Goal: Information Seeking & Learning: Check status

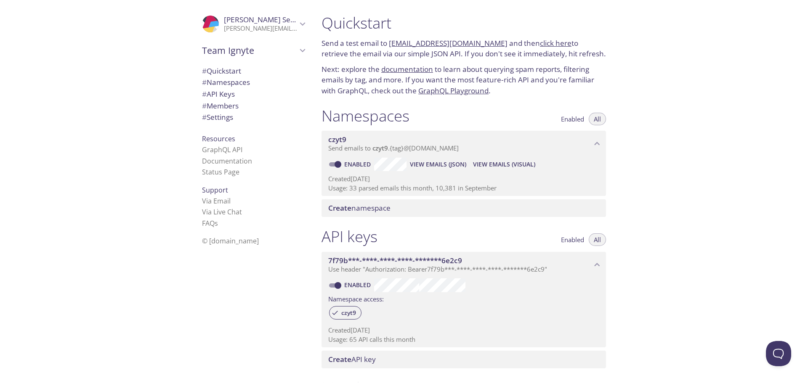
click at [494, 163] on span "View Emails (Visual)" at bounding box center [504, 164] width 62 height 10
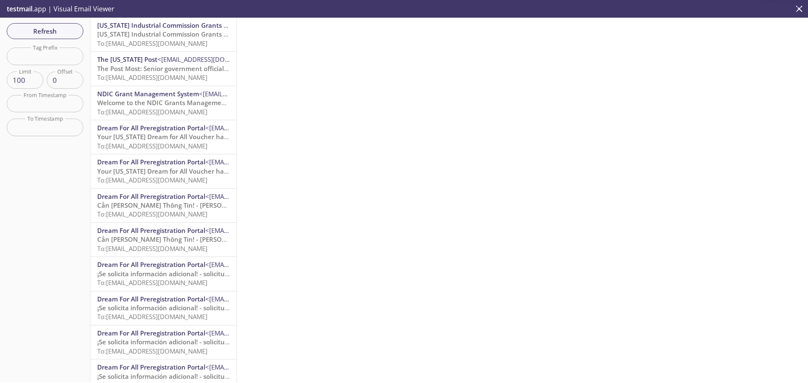
click at [175, 37] on span "[US_STATE] Industrial Commission Grants Management System Password Reset" at bounding box center [217, 34] width 240 height 8
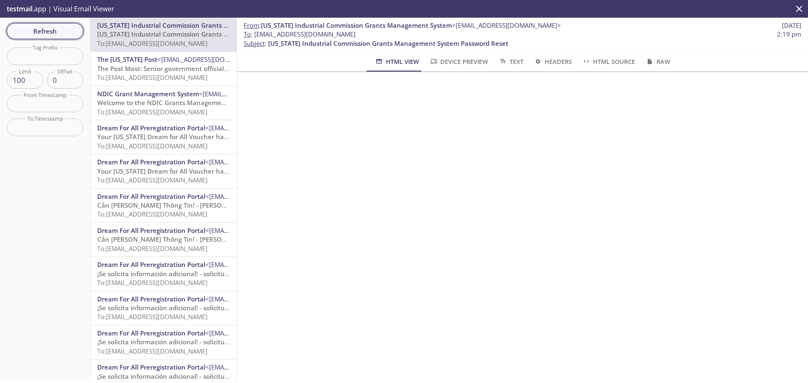
click at [59, 32] on span "Refresh" at bounding box center [44, 31] width 63 height 11
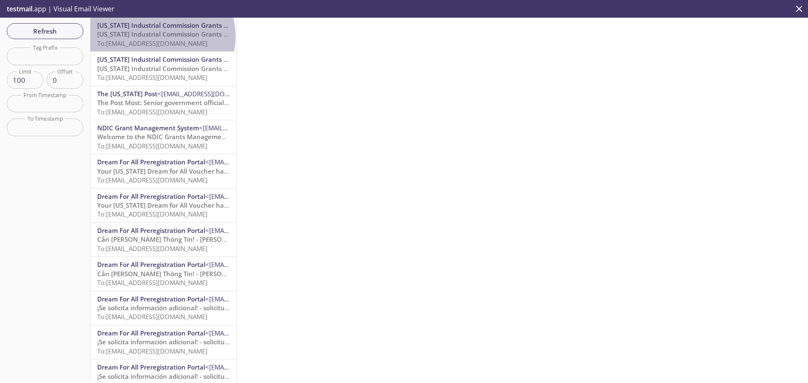
click at [162, 37] on span "[US_STATE] Industrial Commission Grants Management System Password Reset" at bounding box center [217, 34] width 240 height 8
